Goal: Task Accomplishment & Management: Manage account settings

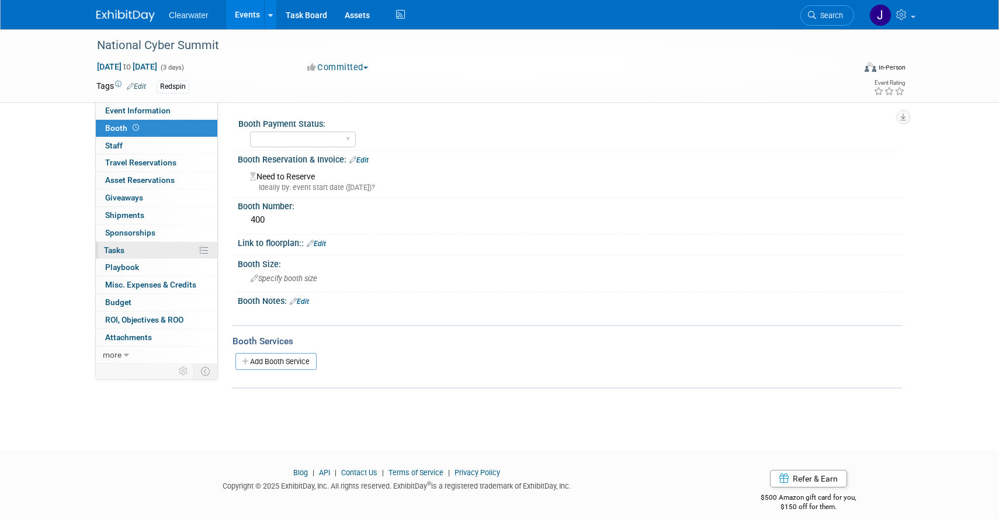
click at [127, 247] on link "0% Tasks 0%" at bounding box center [156, 250] width 121 height 17
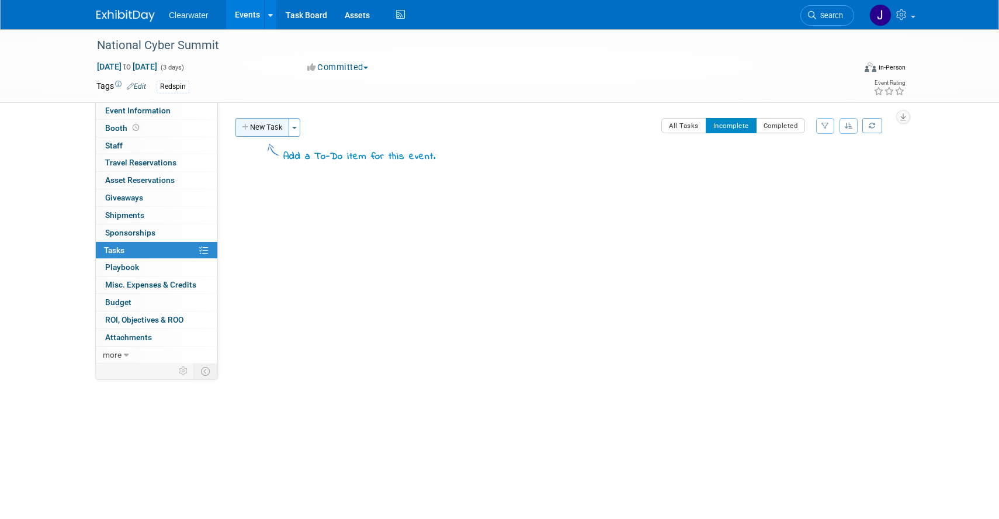
click at [277, 130] on button "New Task" at bounding box center [262, 127] width 54 height 19
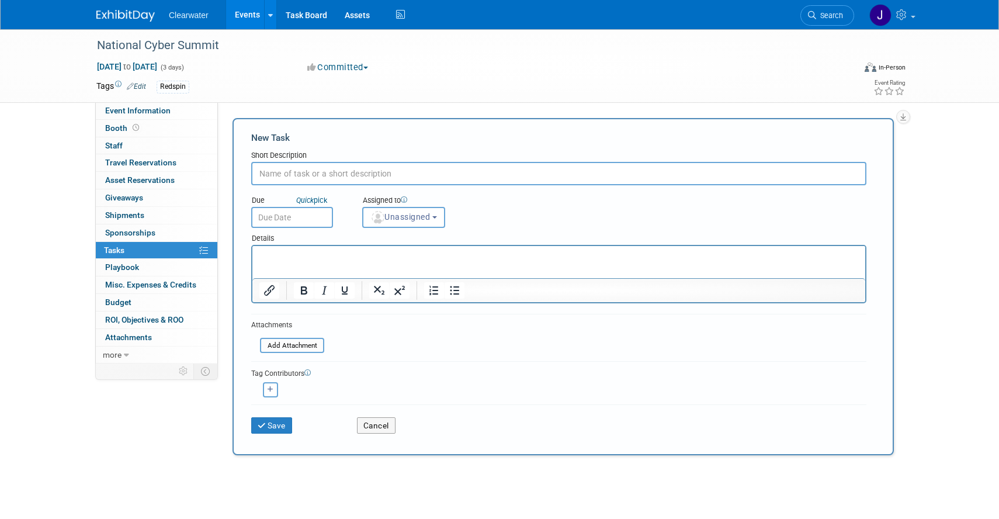
type input "N"
type input "Make payment (50%)"
click at [303, 261] on p "Rich Text Area. Press ALT-0 for help." at bounding box center [558, 257] width 599 height 12
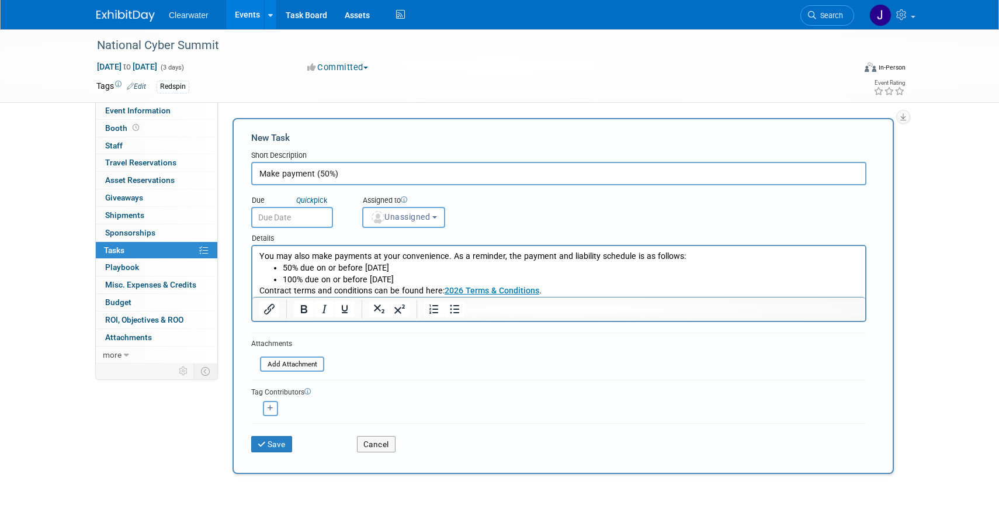
click at [297, 220] on input "text" at bounding box center [292, 217] width 82 height 21
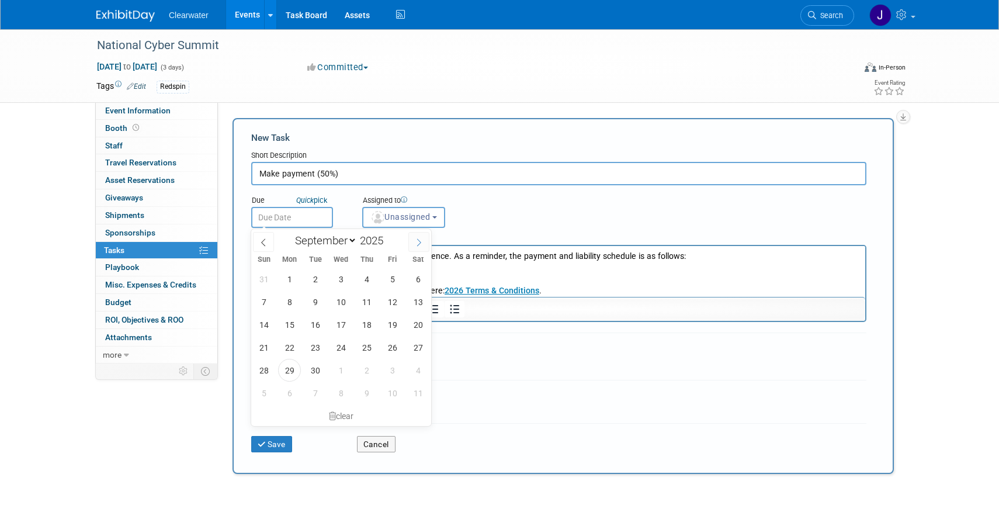
click at [415, 248] on span at bounding box center [418, 242] width 21 height 20
select select "11"
click at [415, 248] on span at bounding box center [418, 242] width 21 height 20
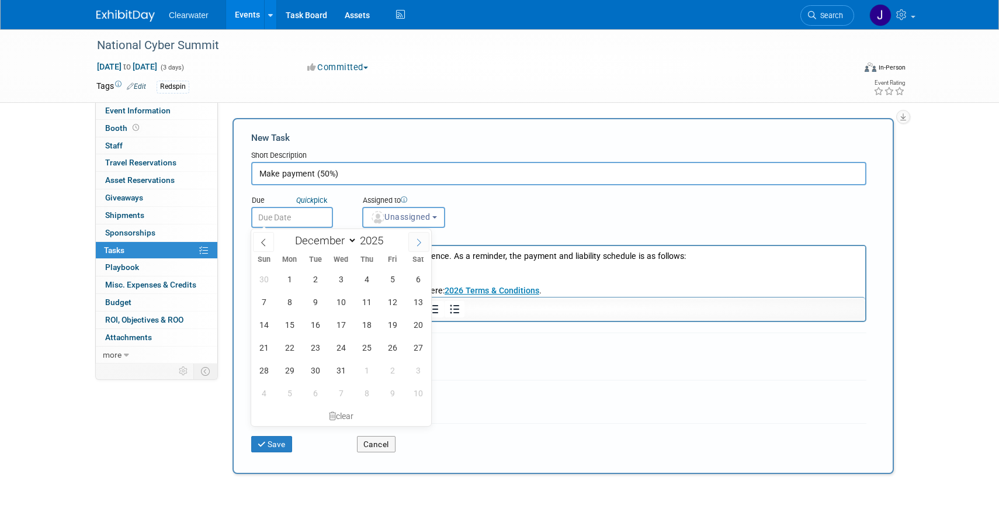
type input "2026"
click at [415, 248] on span at bounding box center [418, 242] width 21 height 20
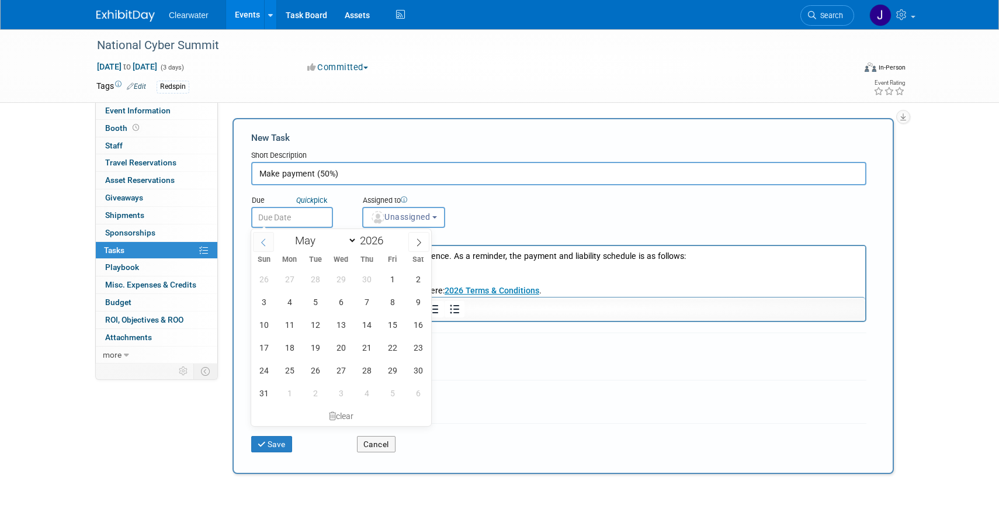
click at [266, 244] on icon at bounding box center [263, 242] width 8 height 8
select select "2"
click at [337, 342] on span "25" at bounding box center [340, 347] width 23 height 23
type input "[DATE]"
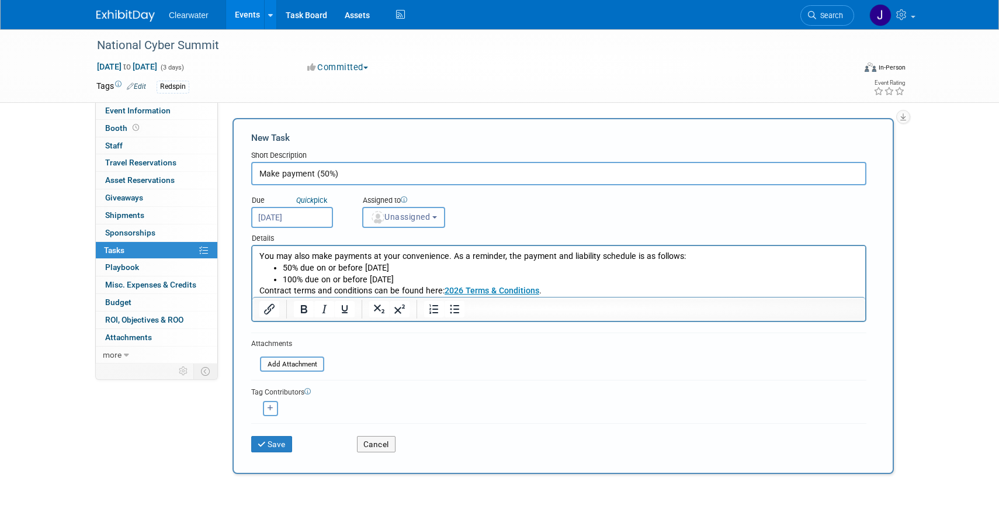
click at [413, 211] on button "Unassigned" at bounding box center [403, 217] width 83 height 21
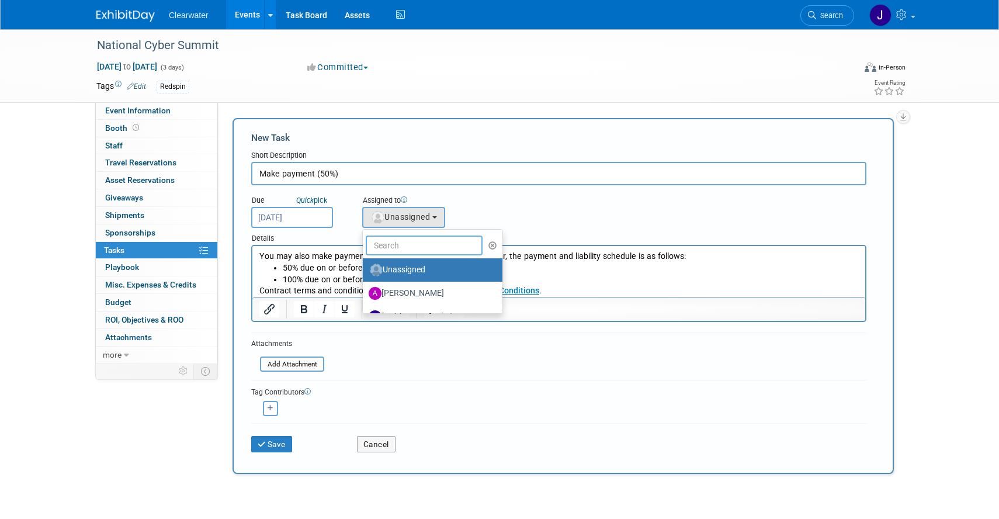
click at [411, 245] on input "text" at bounding box center [424, 245] width 117 height 20
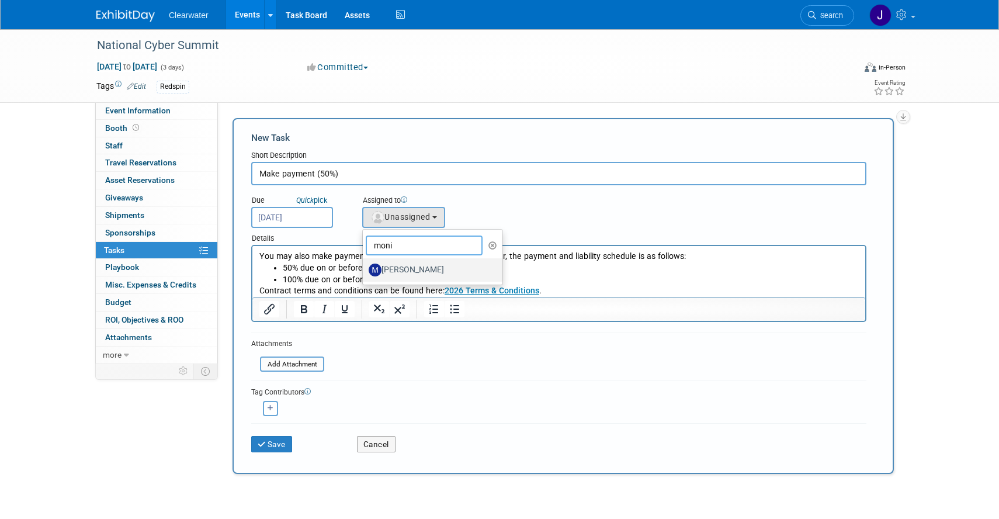
type input "moni"
click at [386, 268] on label "[PERSON_NAME]" at bounding box center [430, 270] width 122 height 19
click at [364, 268] on input "[PERSON_NAME]" at bounding box center [361, 269] width 8 height 8
select select "64254334-9387-4d6a-96b6-2827250710f2"
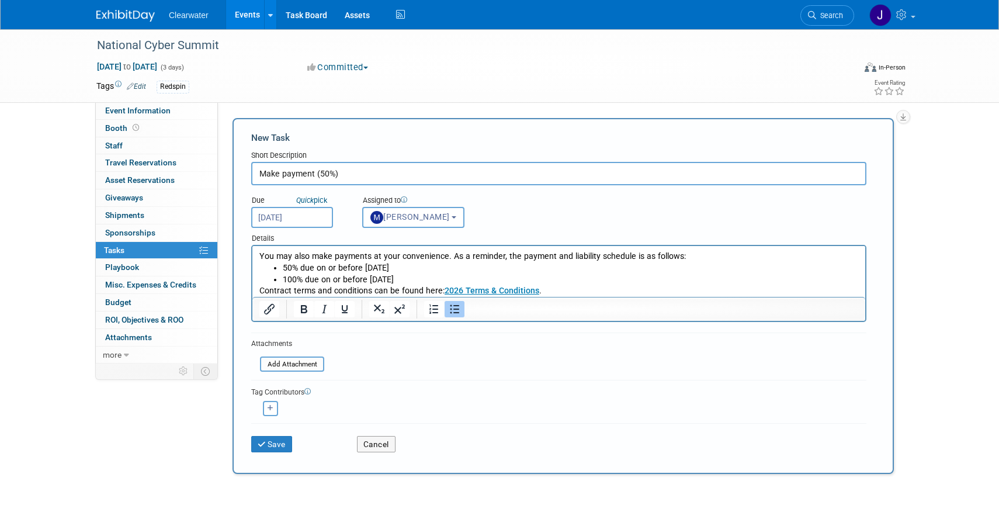
click at [589, 270] on li "50% due on or before [DATE]" at bounding box center [571, 268] width 576 height 12
click at [584, 282] on li "100% due on or before [DATE]" at bounding box center [571, 280] width 576 height 12
click at [582, 290] on p "Contract terms and conditions can be found here: 2026 Terms & Conditions ." at bounding box center [558, 291] width 599 height 12
click at [259, 255] on p "You may also make payments at your convenience. As a reminder, the payment and …" at bounding box center [558, 257] width 599 height 12
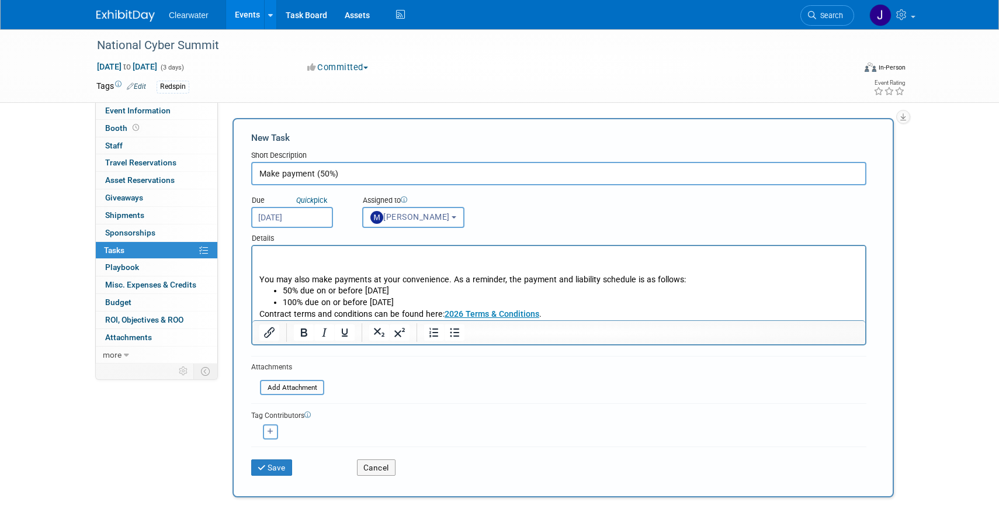
click at [261, 256] on p "Rich Text Area. Press ALT-0 for help." at bounding box center [558, 257] width 599 height 12
click at [314, 256] on p "Payment Link:" at bounding box center [558, 257] width 599 height 12
drag, startPoint x: 309, startPoint y: 258, endPoint x: 294, endPoint y: 258, distance: 14.6
click at [294, 258] on p "Payment Link" at bounding box center [558, 257] width 599 height 12
click at [276, 332] on icon "Insert/edit link" at bounding box center [269, 332] width 14 height 14
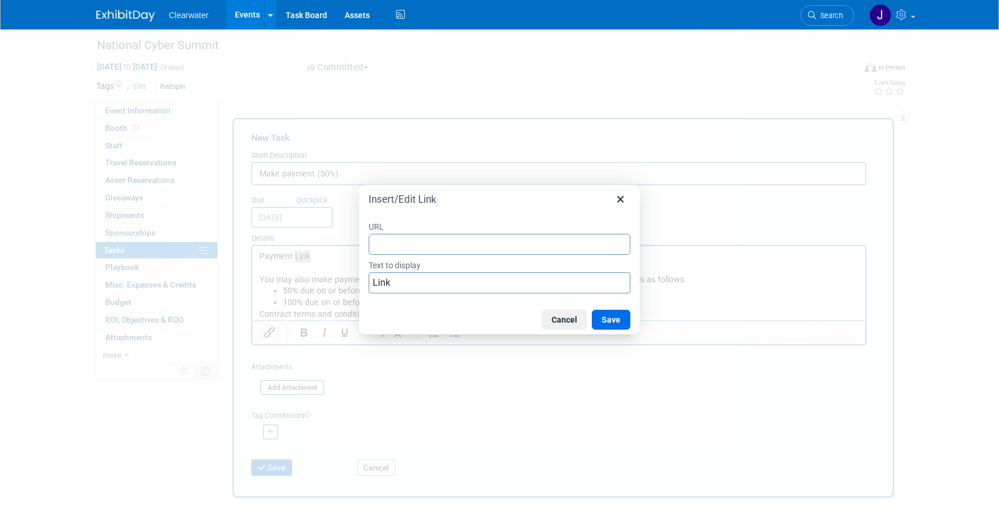
type input "[URL][DOMAIN_NAME][DOMAIN_NAME]"
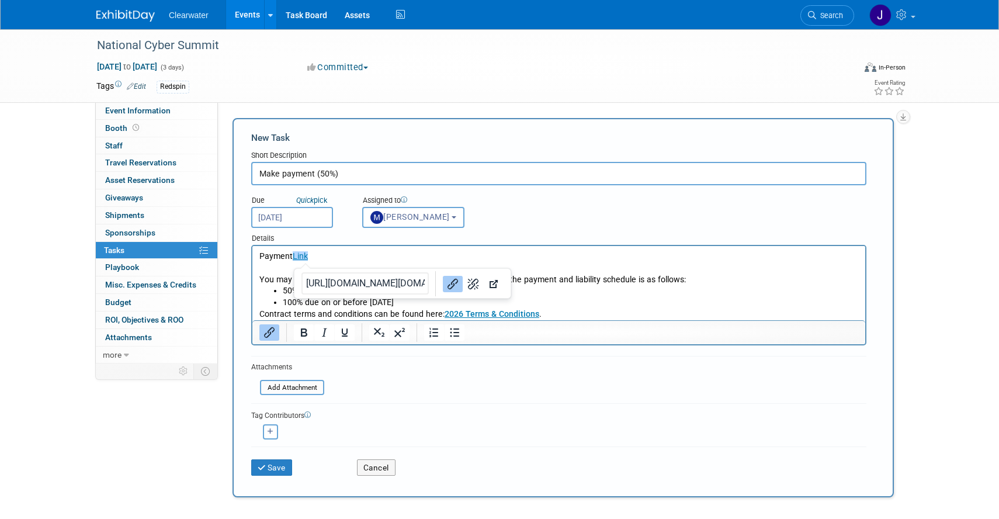
click at [375, 256] on p "Payment Link" at bounding box center [558, 257] width 599 height 12
click at [308, 388] on input "file" at bounding box center [253, 387] width 139 height 13
click at [295, 384] on input "file" at bounding box center [253, 387] width 139 height 13
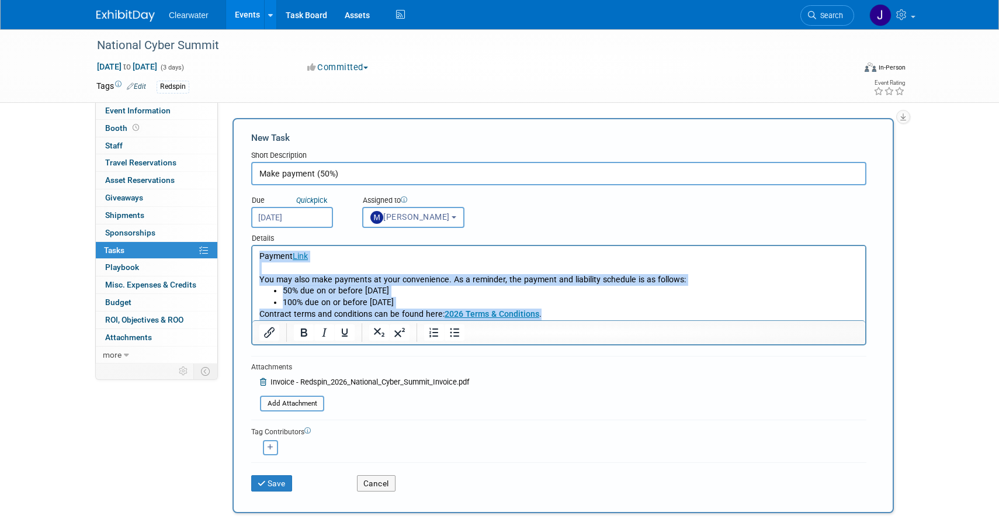
drag, startPoint x: 553, startPoint y: 317, endPoint x: 258, endPoint y: 256, distance: 300.5
click at [259, 256] on body "Payment Link You may also make payments at your convenience. As a reminder, the…" at bounding box center [559, 286] width 600 height 70
copy body "Payment Link You may also make payments at your convenience. As a reminder, the…"
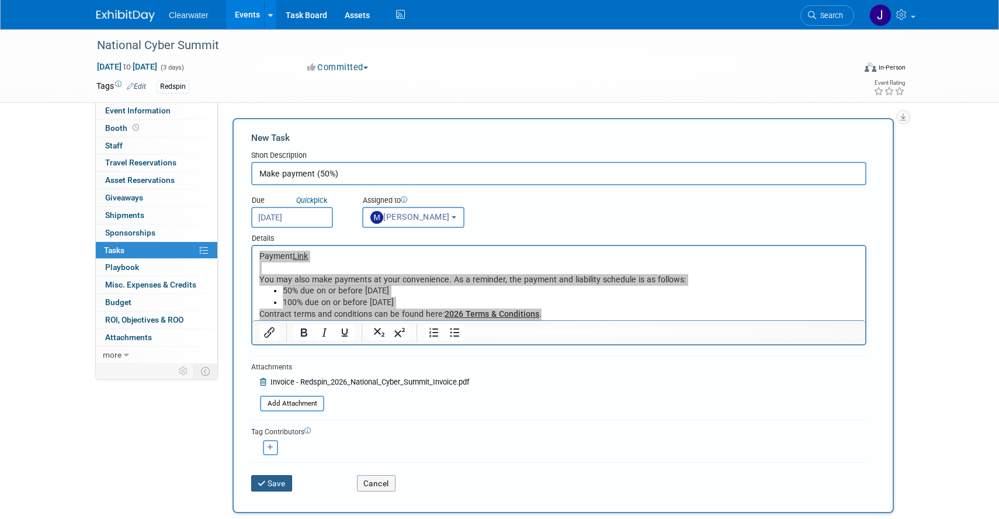
click at [275, 486] on button "Save" at bounding box center [271, 483] width 41 height 16
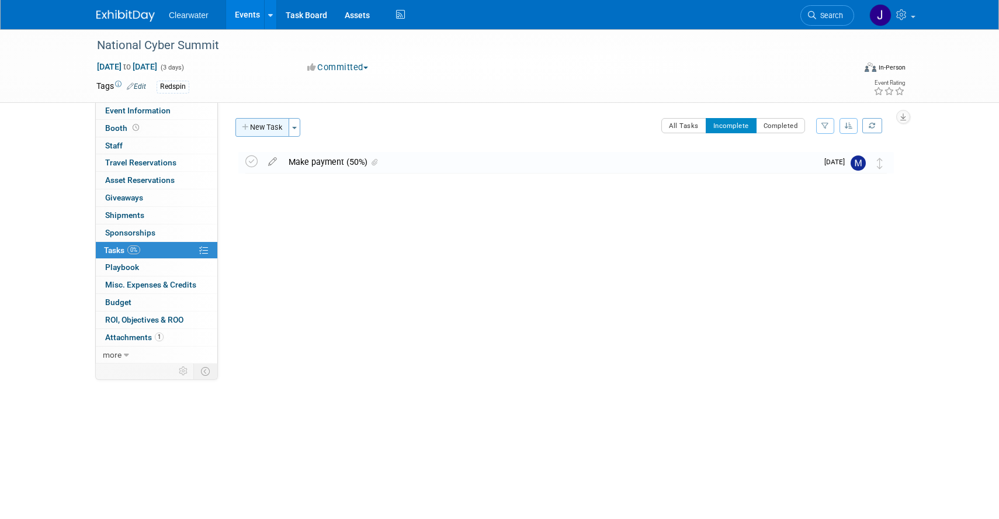
click at [271, 131] on button "New Task" at bounding box center [262, 127] width 54 height 19
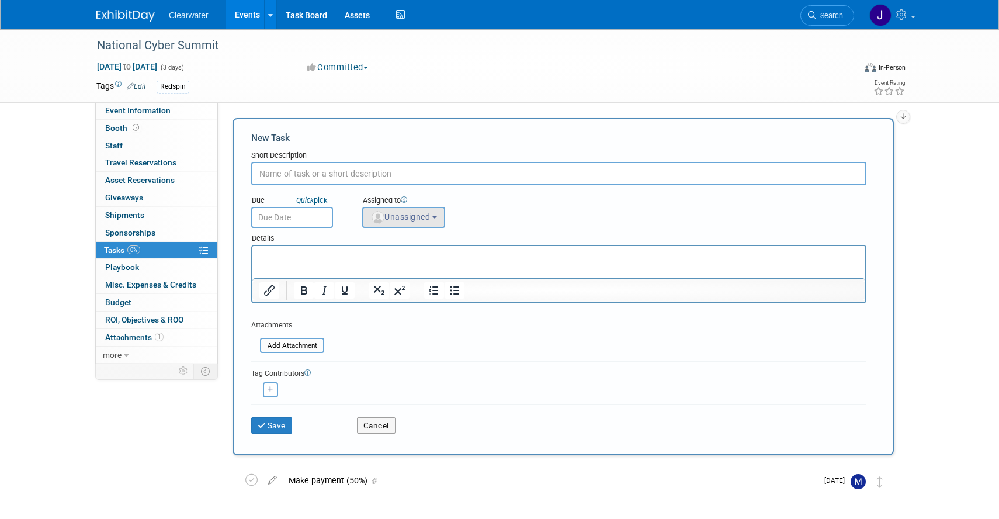
scroll to position [0, 0]
type input "Make final payment (50%)"
click at [409, 221] on span "Unassigned" at bounding box center [400, 216] width 60 height 9
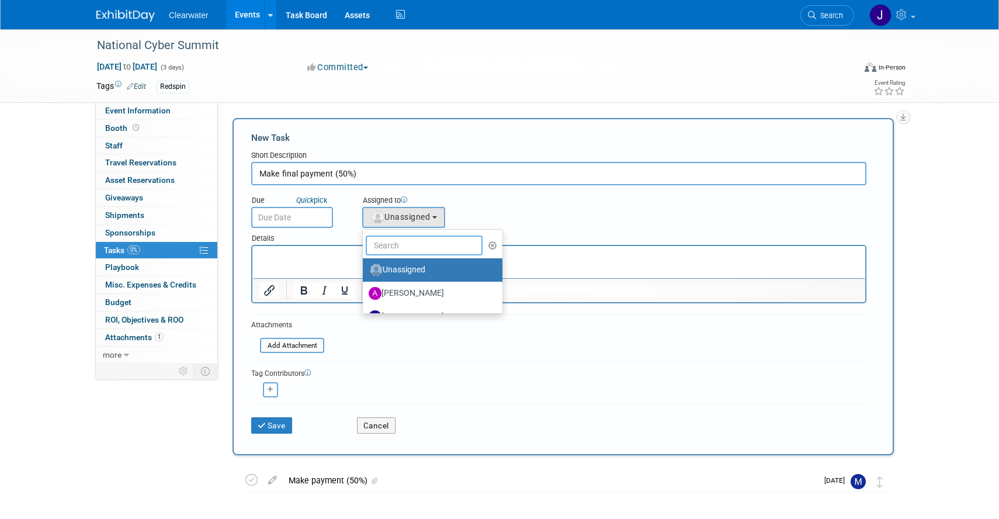
click at [407, 240] on input "text" at bounding box center [424, 245] width 117 height 20
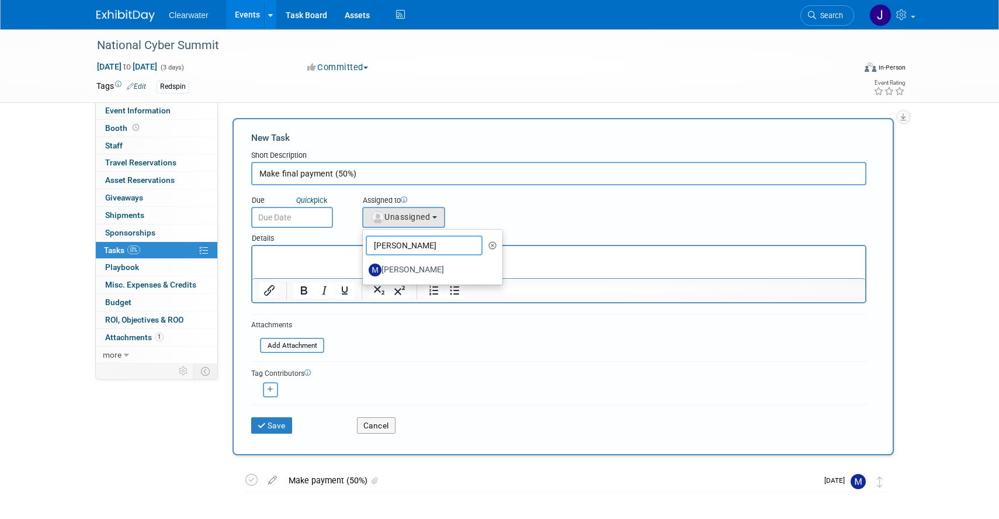
type input "[PERSON_NAME]"
click at [401, 268] on label "[PERSON_NAME]" at bounding box center [430, 270] width 122 height 19
click at [364, 268] on input "[PERSON_NAME]" at bounding box center [361, 269] width 8 height 8
select select "64254334-9387-4d6a-96b6-2827250710f2"
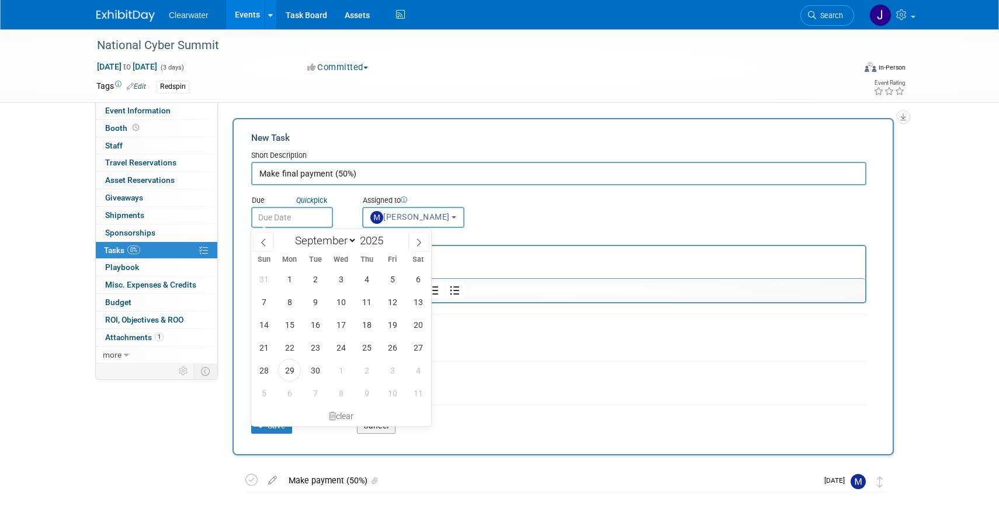
click at [289, 212] on input "text" at bounding box center [292, 217] width 82 height 21
click at [419, 242] on icon at bounding box center [419, 242] width 8 height 8
select select "11"
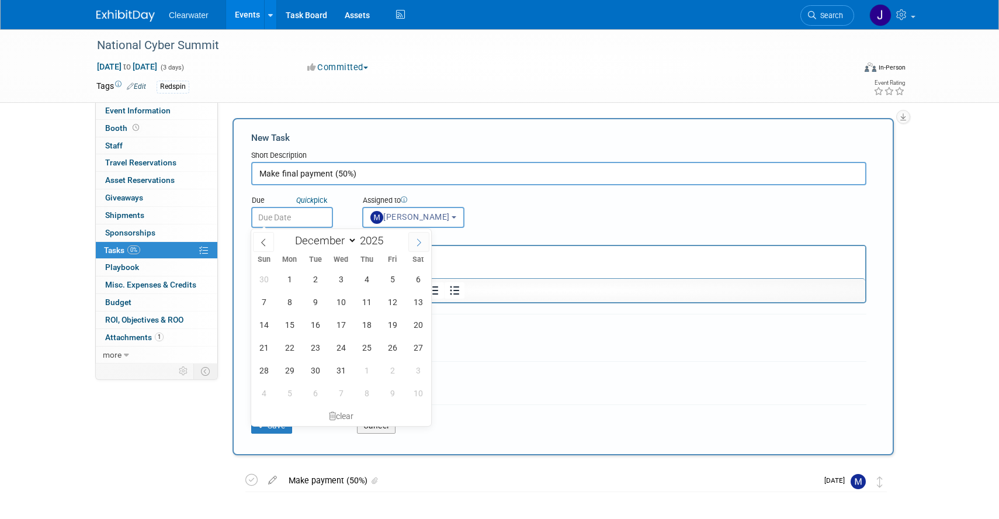
click at [419, 242] on icon at bounding box center [419, 242] width 8 height 8
type input "2026"
click at [419, 242] on icon at bounding box center [419, 242] width 8 height 8
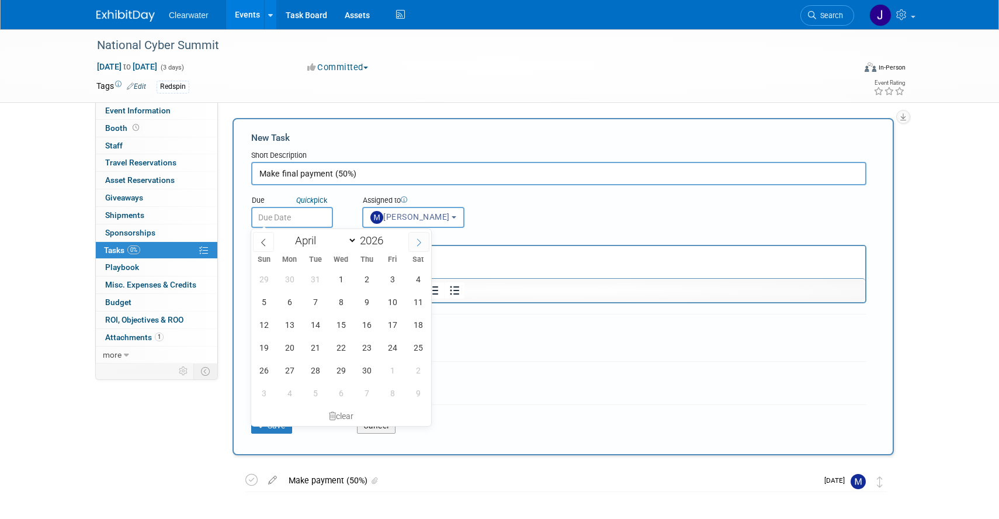
click at [419, 242] on icon at bounding box center [419, 242] width 8 height 8
select select "5"
click at [340, 350] on span "24" at bounding box center [340, 347] width 23 height 23
type input "[DATE]"
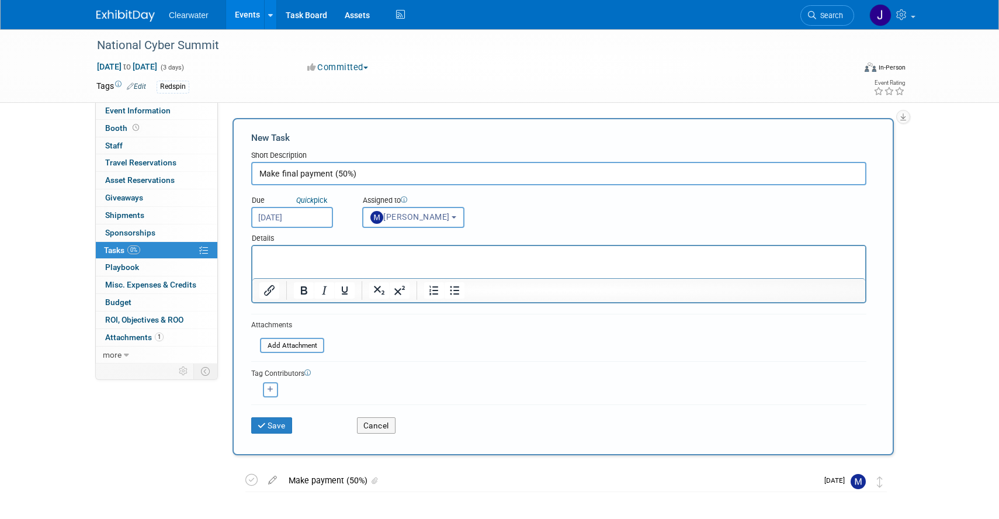
click at [308, 262] on html at bounding box center [558, 254] width 613 height 16
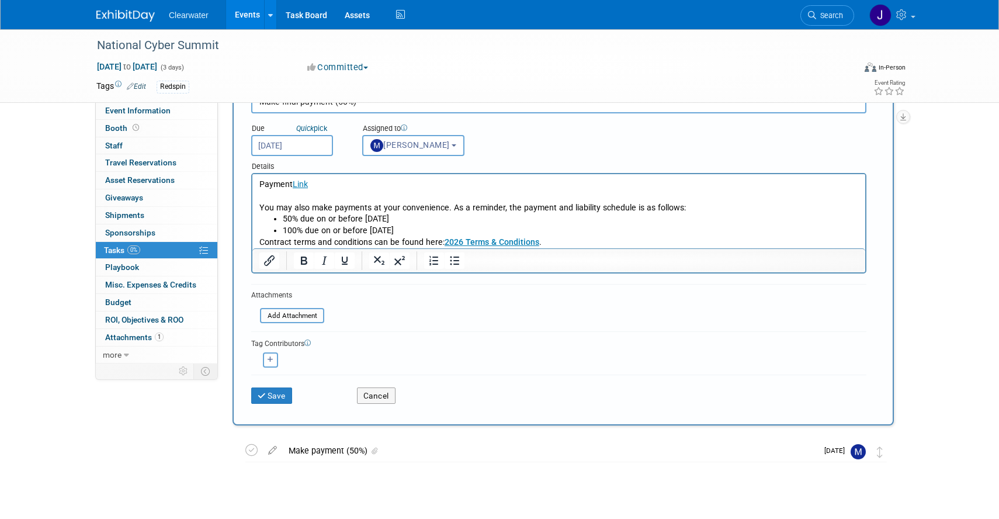
scroll to position [117, 0]
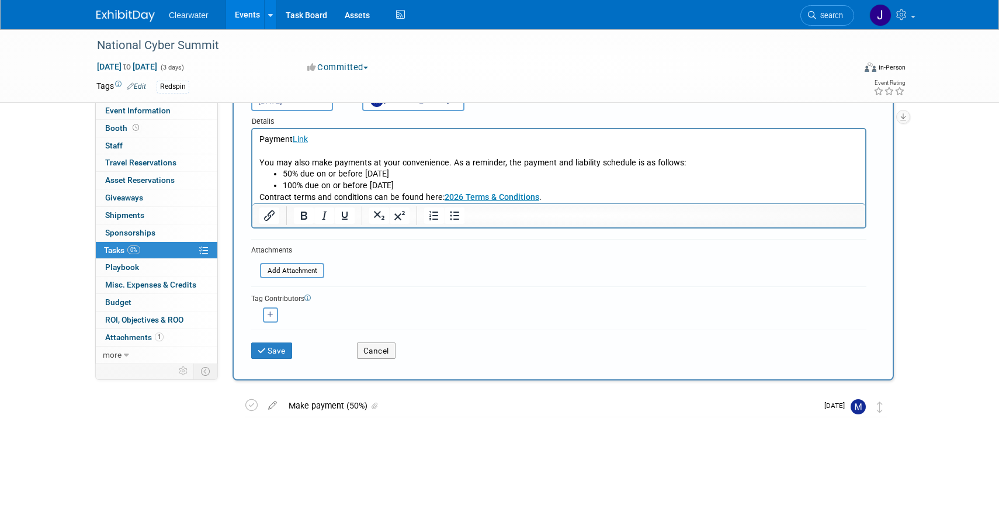
click at [266, 360] on div "Save Cancel" at bounding box center [558, 347] width 615 height 37
click at [266, 355] on button "Save" at bounding box center [271, 350] width 41 height 16
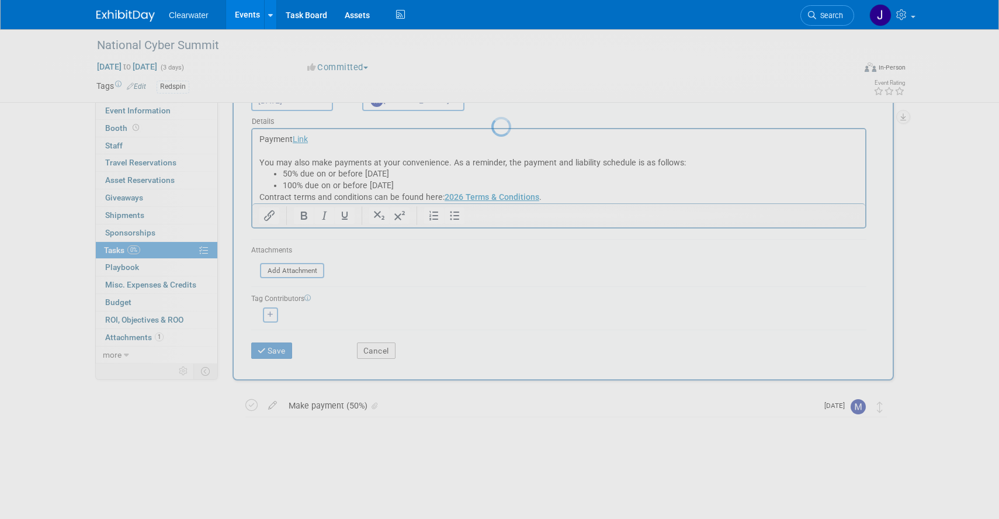
scroll to position [0, 0]
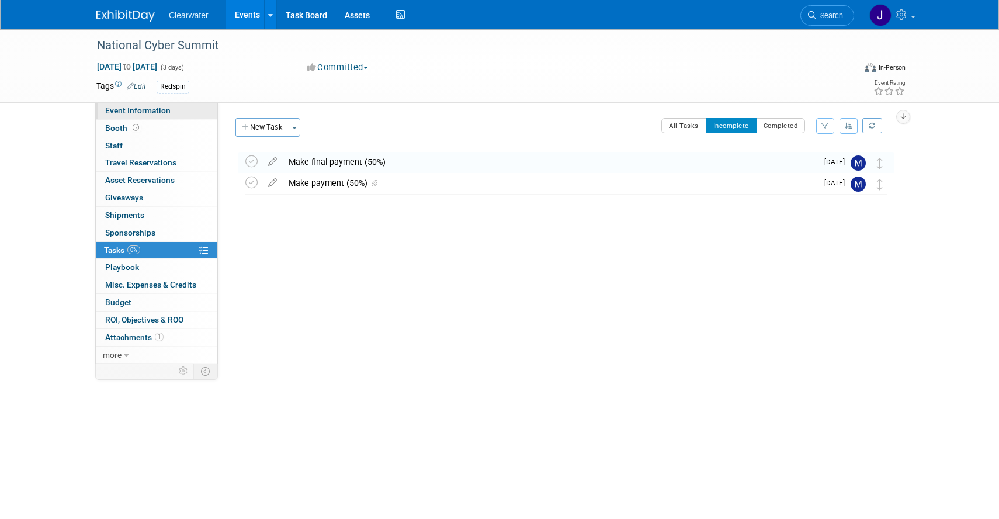
click at [136, 110] on span "Event Information" at bounding box center [137, 110] width 65 height 9
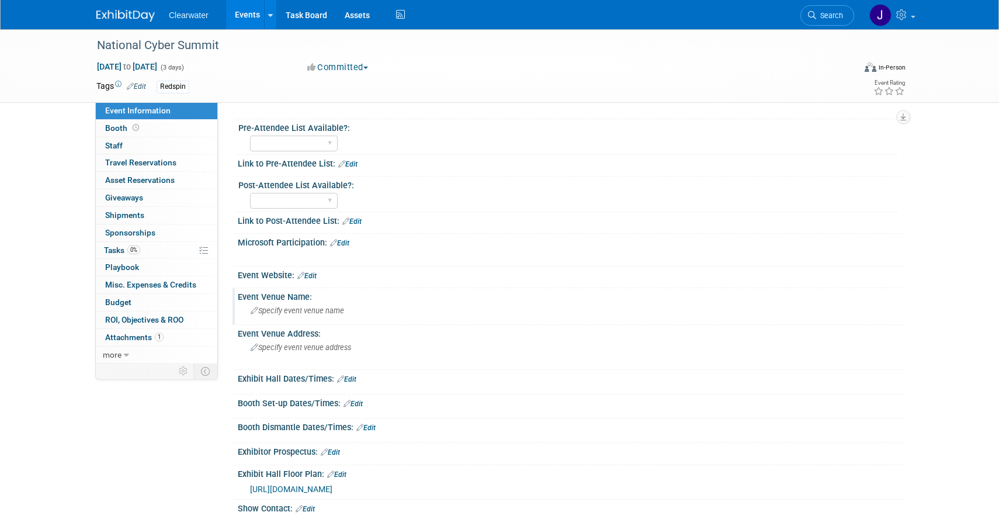
scroll to position [74, 0]
click at [303, 348] on span "Specify event venue address" at bounding box center [301, 345] width 100 height 9
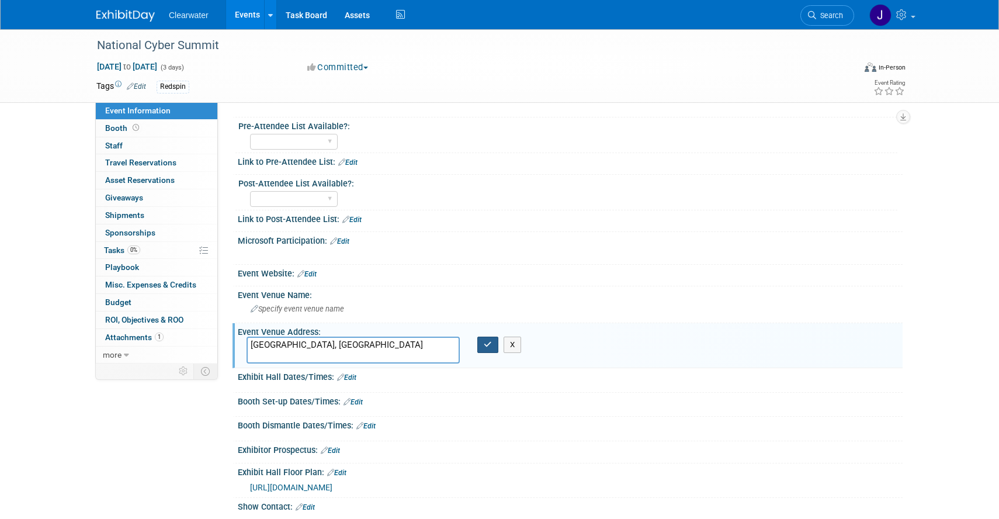
type textarea "[GEOGRAPHIC_DATA], [GEOGRAPHIC_DATA]"
click at [490, 345] on icon "button" at bounding box center [488, 345] width 8 height 8
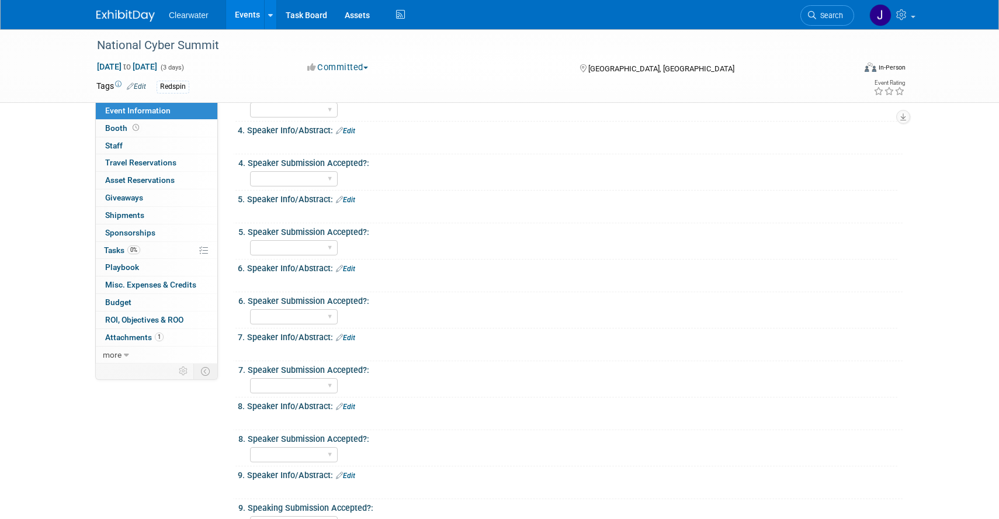
scroll to position [0, 0]
